Goal: Task Accomplishment & Management: Use online tool/utility

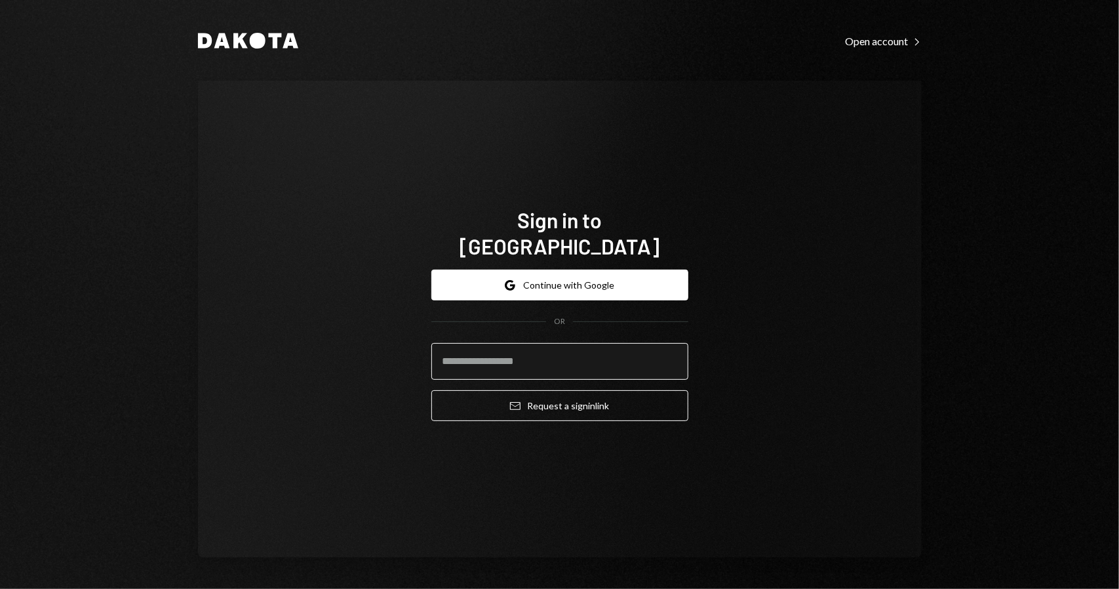
click at [570, 344] on input "email" at bounding box center [559, 361] width 257 height 37
type input "**********"
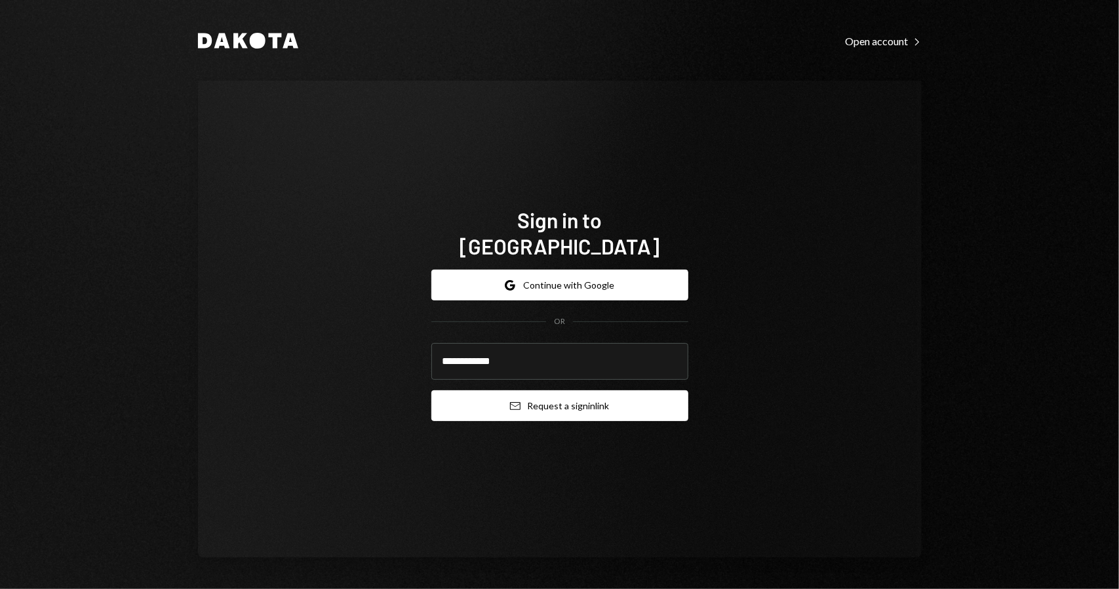
click at [562, 390] on button "Email Request a sign in link" at bounding box center [559, 405] width 257 height 31
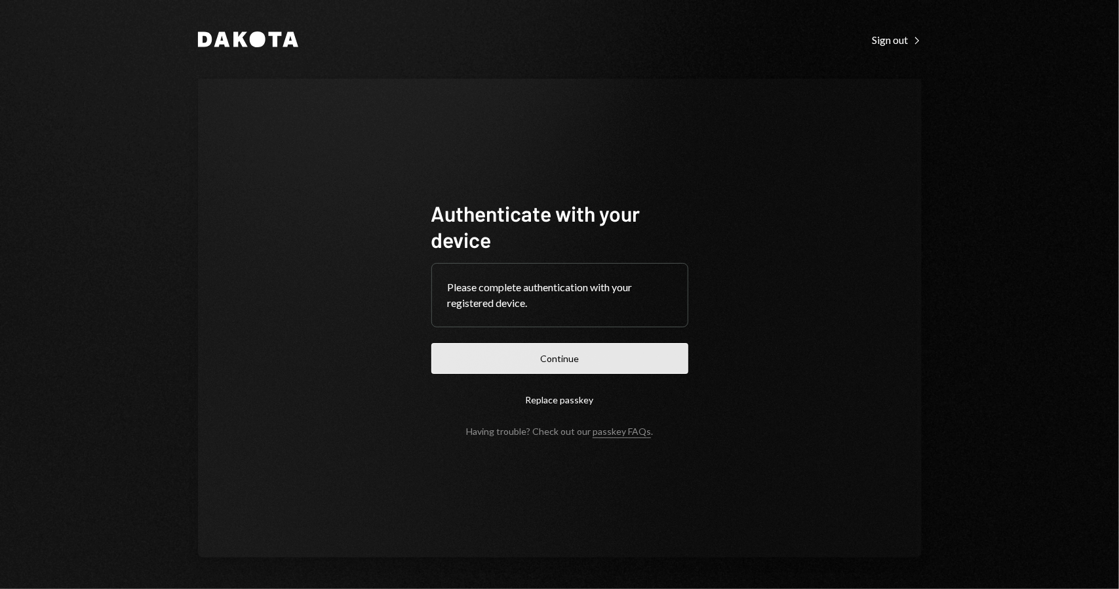
click at [533, 356] on button "Continue" at bounding box center [559, 358] width 257 height 31
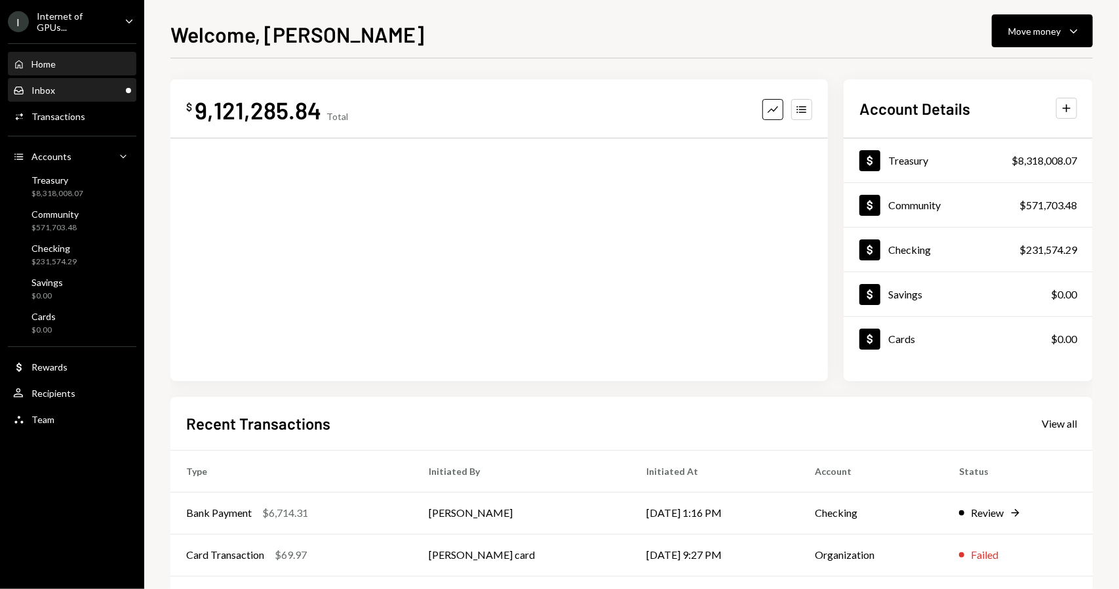
click at [52, 86] on div "Inbox" at bounding box center [43, 90] width 24 height 11
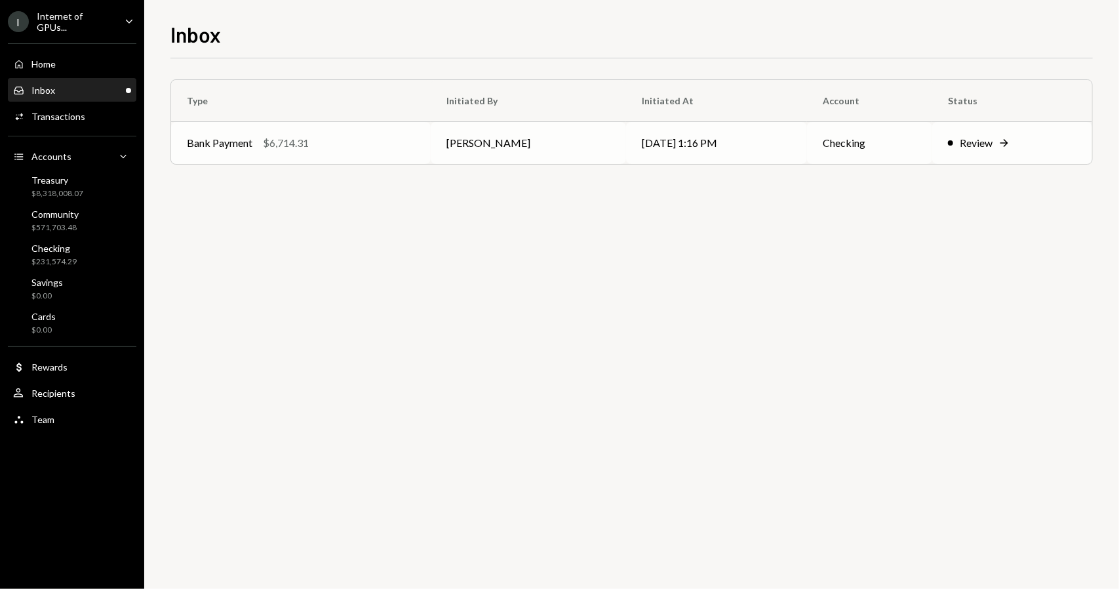
click at [971, 144] on div "Review" at bounding box center [976, 143] width 33 height 16
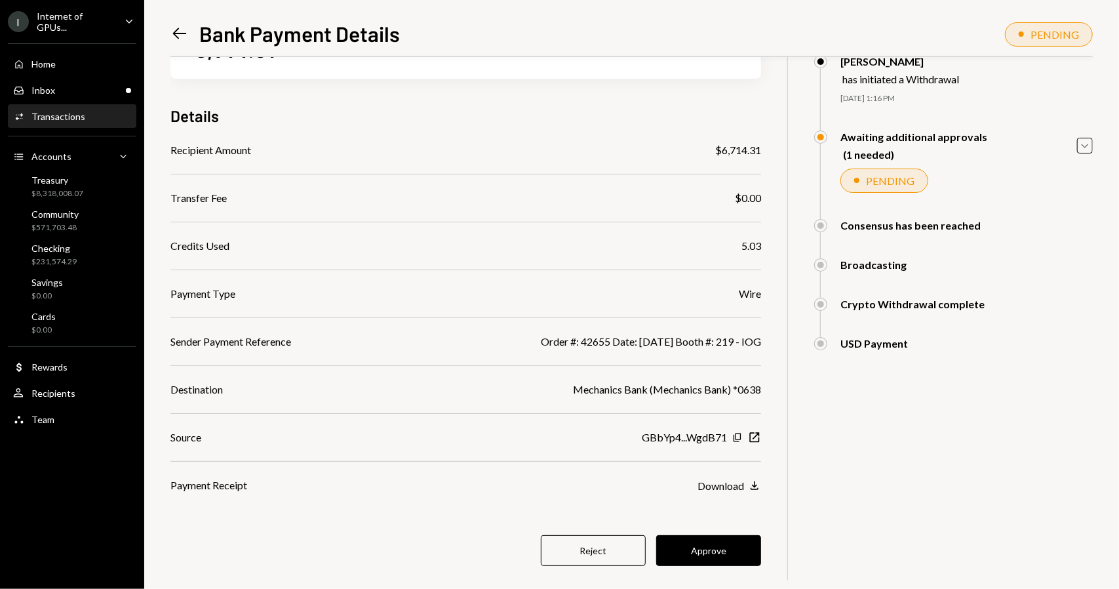
scroll to position [84, 0]
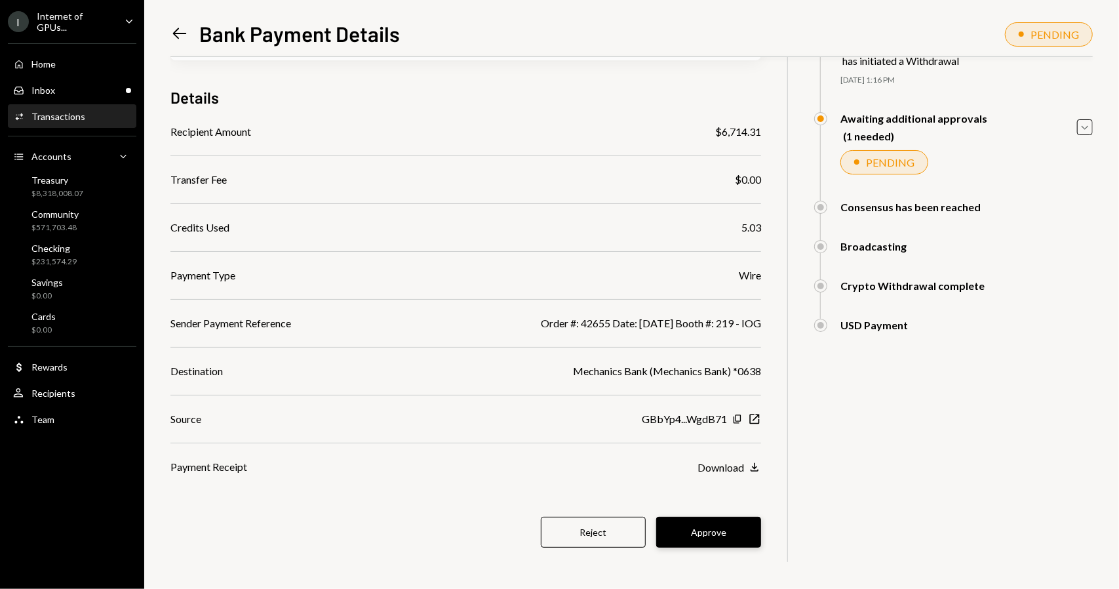
click at [721, 534] on button "Approve" at bounding box center [708, 532] width 105 height 31
